Goal: Find specific page/section: Find specific page/section

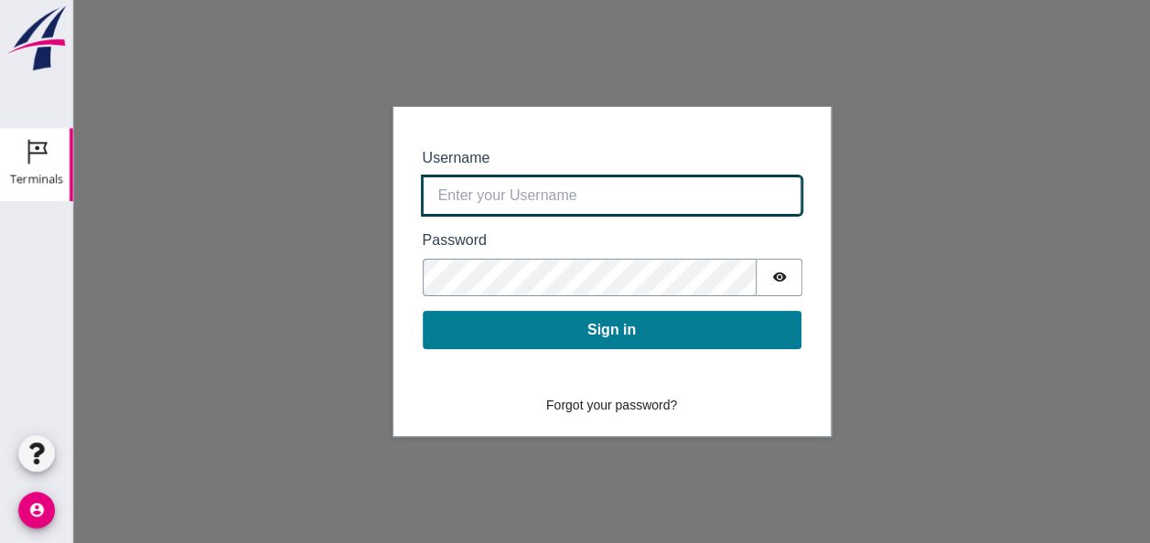
type input "0390.shp+bon@vanoord.com"
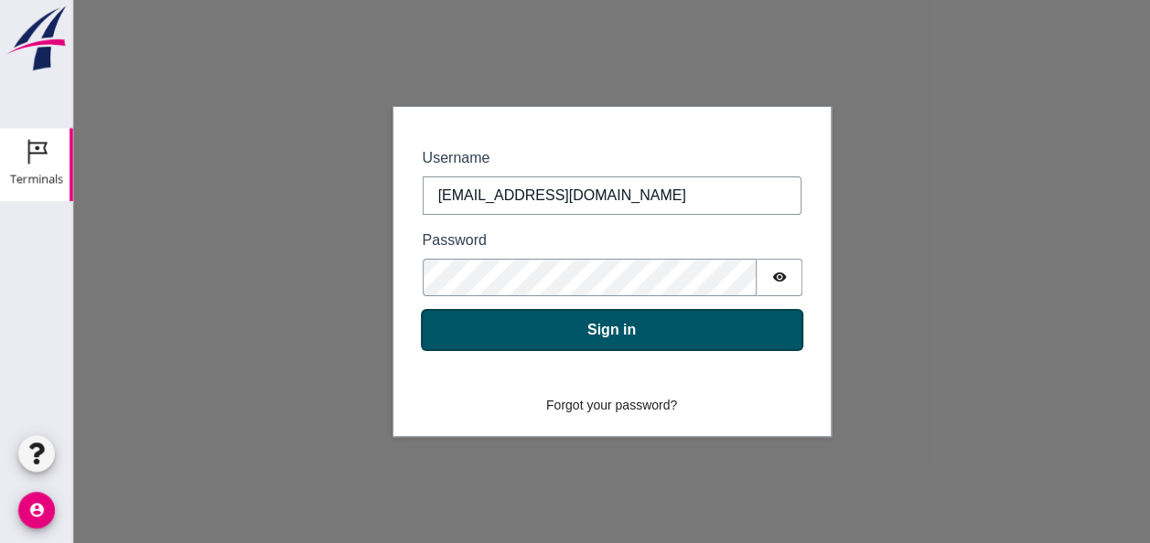
click at [605, 329] on button "Sign in" at bounding box center [611, 330] width 379 height 38
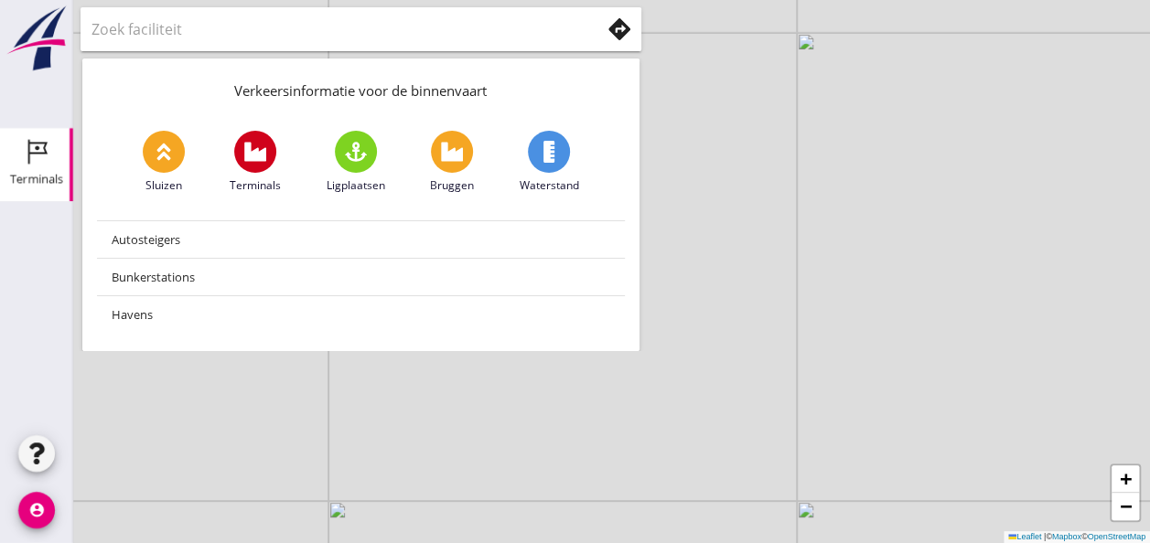
click at [44, 168] on div "Terminals" at bounding box center [36, 179] width 53 height 26
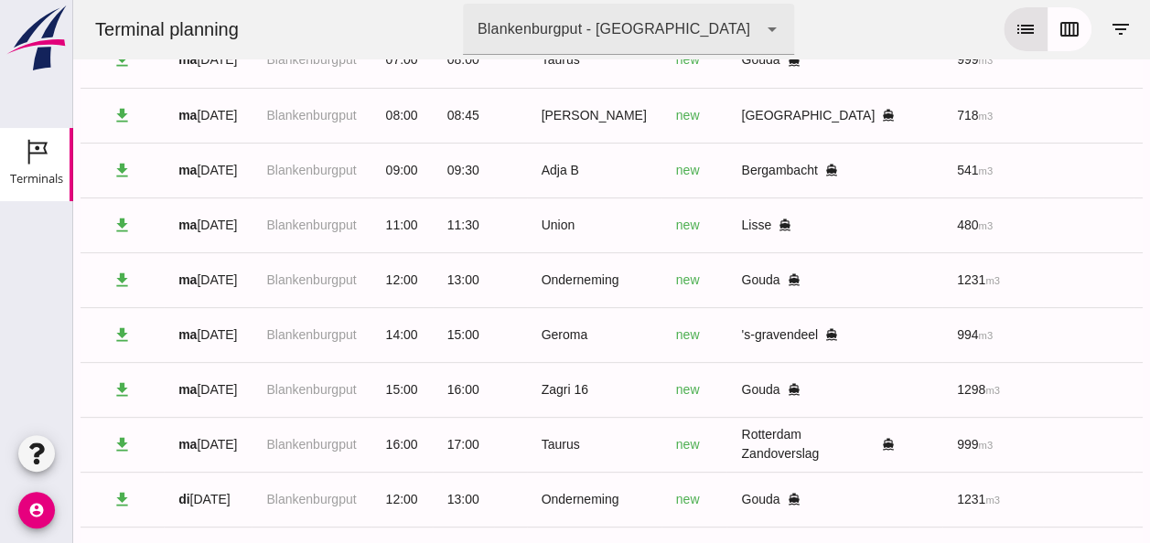
scroll to position [276, 0]
